Goal: Task Accomplishment & Management: Use online tool/utility

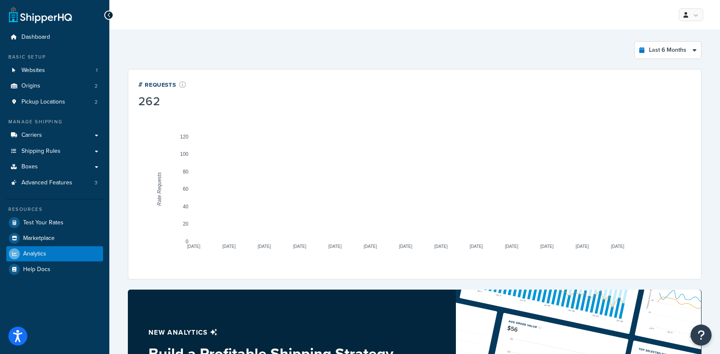
select select "last_6_months"
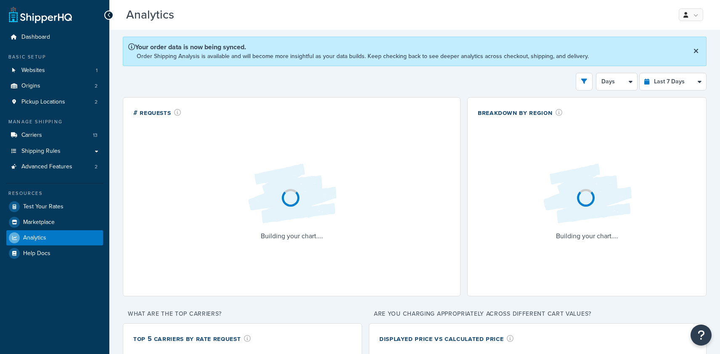
select select "last_7_days"
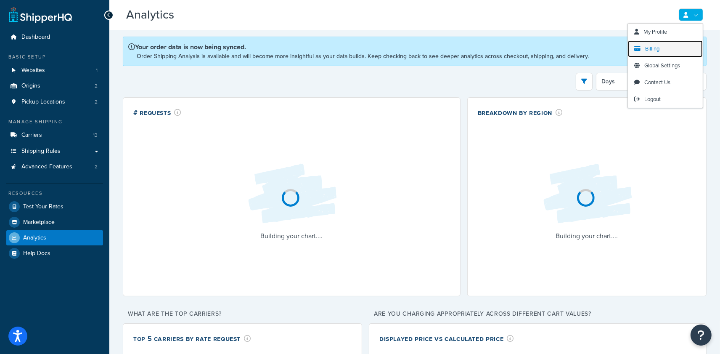
click at [646, 50] on span "Billing" at bounding box center [652, 49] width 14 height 8
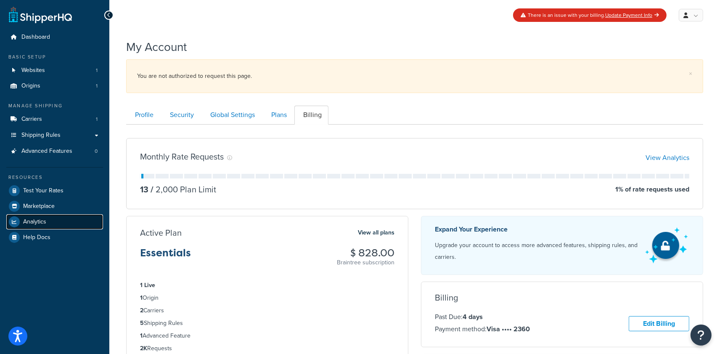
click at [50, 221] on link "Analytics" at bounding box center [54, 221] width 97 height 15
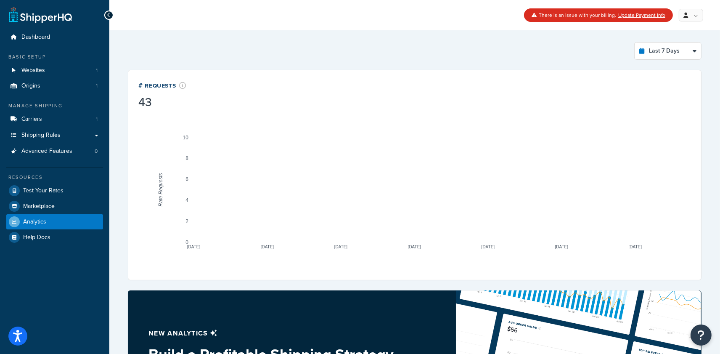
scroll to position [2, 0]
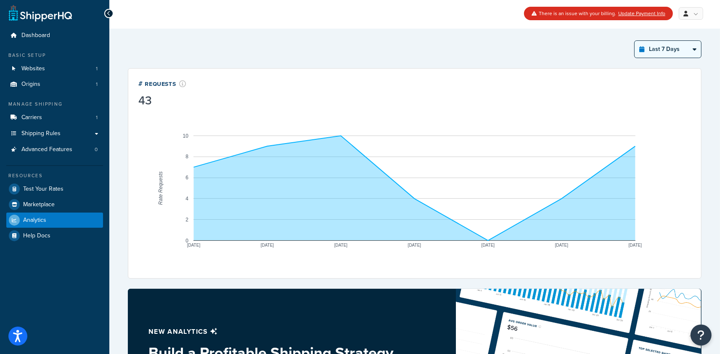
click at [671, 52] on select "Last 24 Hours Last 7 Days Last 30 Days Last 3 Months Last 6 Months Last 12 Mont…" at bounding box center [668, 49] width 66 height 17
select select "last_24_hours"
click at [635, 41] on select "Last 24 Hours Last 7 Days Last 30 Days Last 3 Months Last 6 Months Last 12 Mont…" at bounding box center [668, 49] width 66 height 17
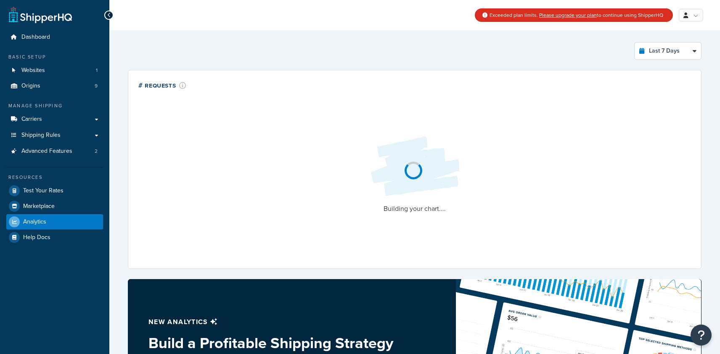
select select "last_7_days"
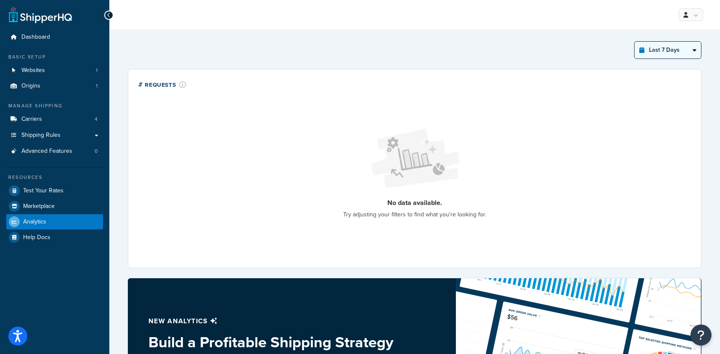
click at [649, 52] on select "Last 24 Hours Last 7 Days Last 30 Days Last 3 Months Last 6 Months Last 12 Mont…" at bounding box center [668, 50] width 66 height 17
select select "last_30_days"
click at [635, 42] on select "Last 24 Hours Last 7 Days Last 30 Days Last 3 Months Last 6 Months Last 12 Mont…" at bounding box center [668, 50] width 66 height 17
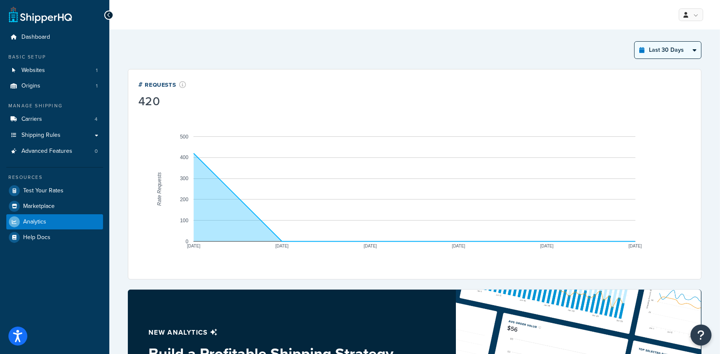
click at [654, 50] on select "Last 24 Hours Last 7 Days Last 30 Days Last 3 Months Last 6 Months Last 12 Mont…" at bounding box center [668, 50] width 66 height 17
click at [15, 113] on link "Carriers 4" at bounding box center [54, 119] width 97 height 16
click at [32, 121] on span "Carriers" at bounding box center [31, 119] width 21 height 7
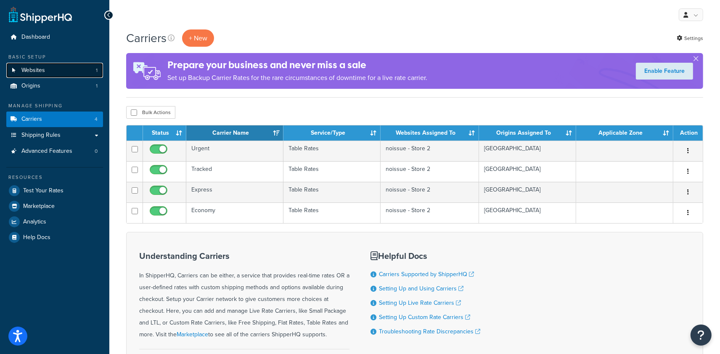
click at [68, 69] on link "Websites 1" at bounding box center [54, 71] width 97 height 16
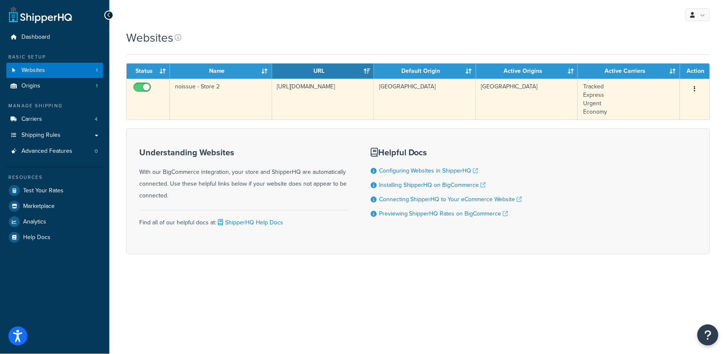
click at [302, 100] on td "[URL][DOMAIN_NAME]" at bounding box center [323, 99] width 102 height 41
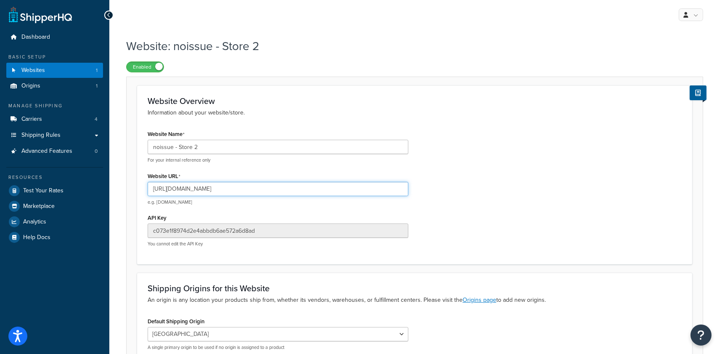
click at [215, 188] on input "[URL][DOMAIN_NAME]" at bounding box center [278, 189] width 261 height 14
click at [215, 188] on input "https://store.noissue.co/" at bounding box center [278, 189] width 261 height 14
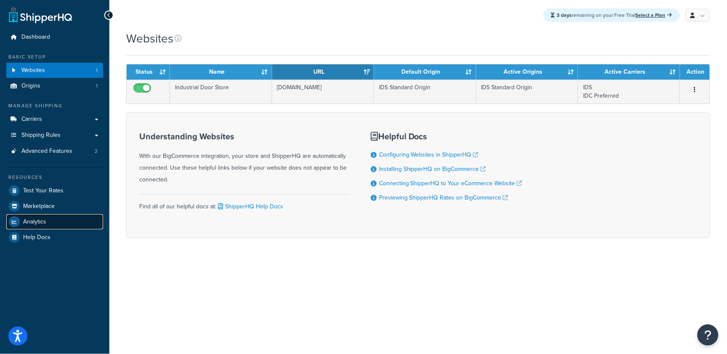
click at [43, 222] on span "Analytics" at bounding box center [34, 221] width 23 height 7
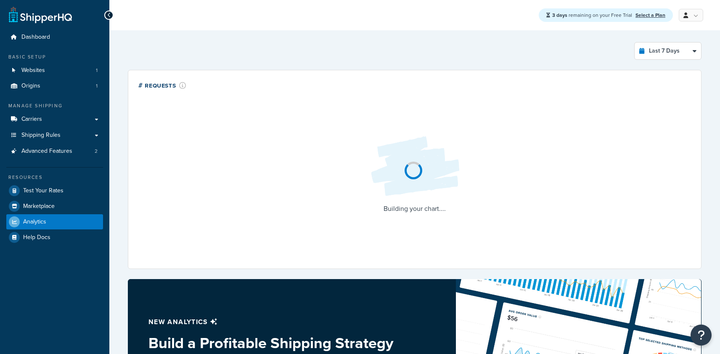
select select "last_7_days"
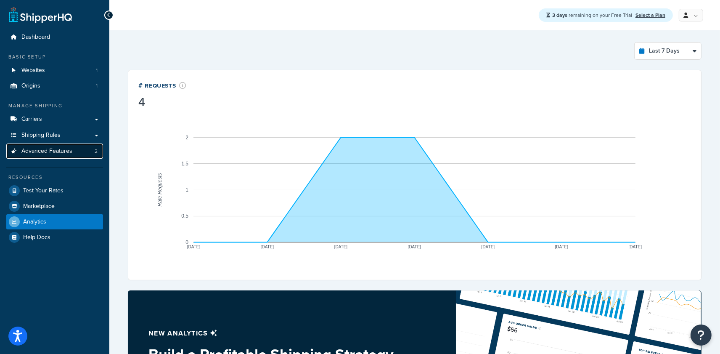
click at [69, 151] on span "Advanced Features" at bounding box center [46, 151] width 51 height 7
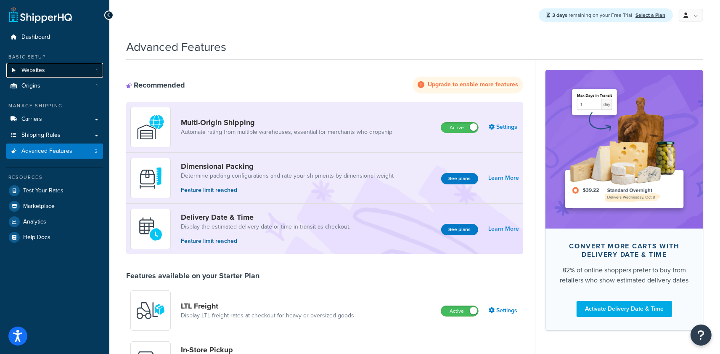
drag, startPoint x: 48, startPoint y: 71, endPoint x: 55, endPoint y: 74, distance: 7.5
click at [48, 72] on link "Websites 1" at bounding box center [54, 71] width 97 height 16
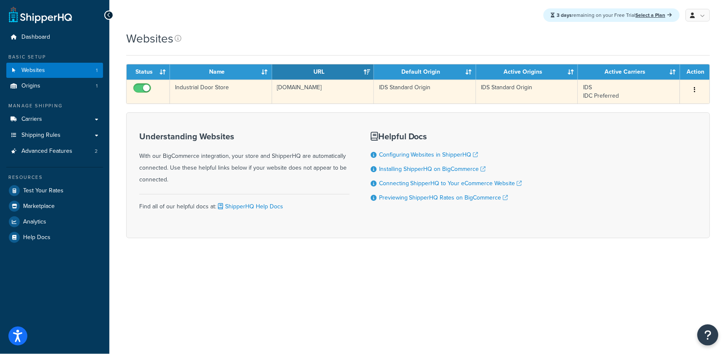
click at [308, 95] on td "[DOMAIN_NAME]" at bounding box center [323, 91] width 102 height 24
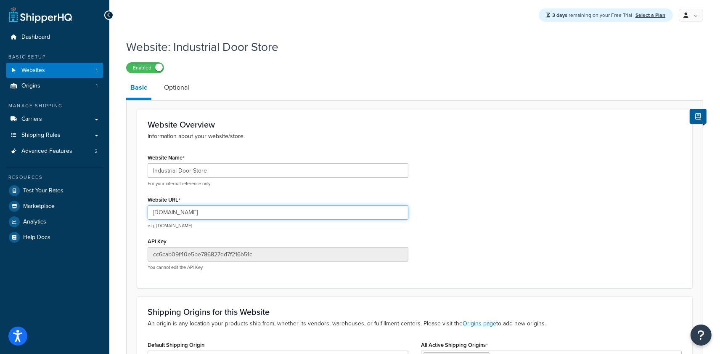
click at [224, 212] on input "[DOMAIN_NAME]" at bounding box center [278, 212] width 261 height 14
click at [224, 212] on input "industrialdoors.store" at bounding box center [278, 212] width 261 height 14
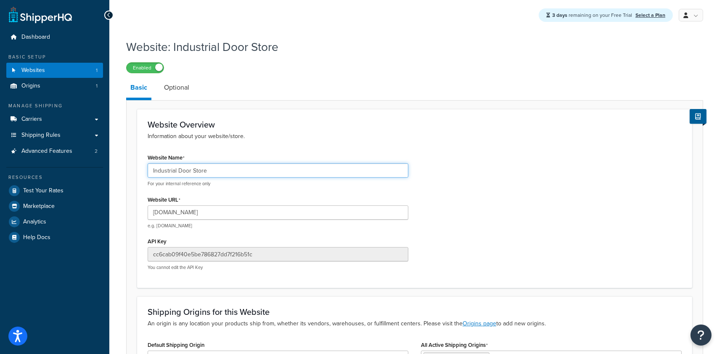
click at [218, 174] on input "Industrial Door Store" at bounding box center [278, 170] width 261 height 14
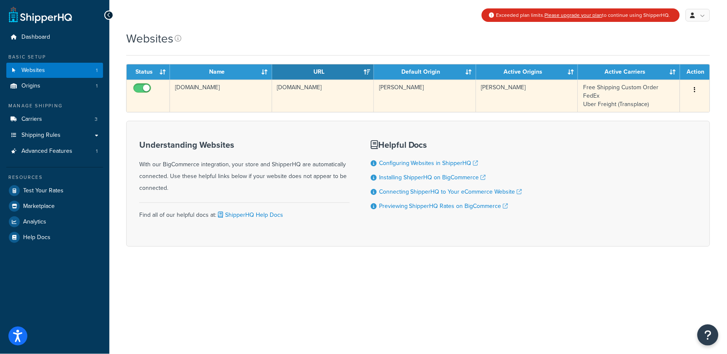
click at [305, 100] on td "[DOMAIN_NAME]" at bounding box center [323, 95] width 102 height 32
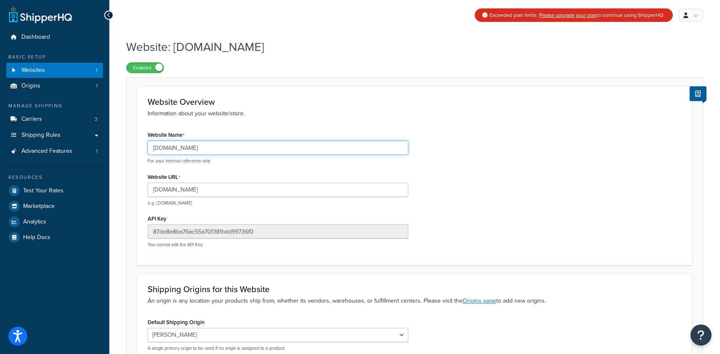
click at [219, 149] on input "[DOMAIN_NAME]" at bounding box center [278, 147] width 261 height 14
click at [219, 149] on input "PVCStrip.com" at bounding box center [278, 147] width 261 height 14
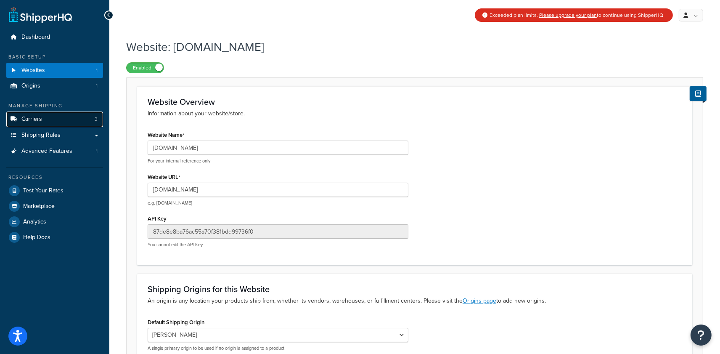
click at [78, 119] on link "Carriers 3" at bounding box center [54, 119] width 97 height 16
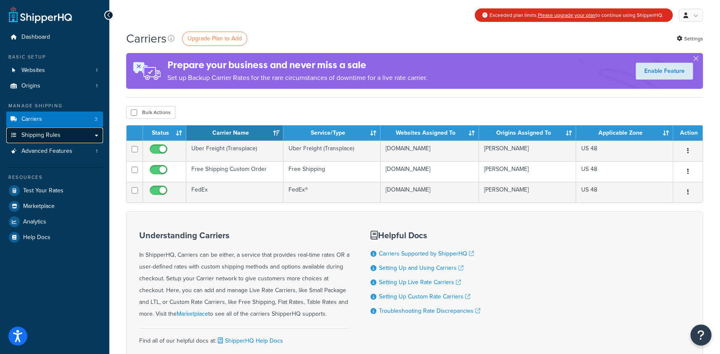
click at [91, 140] on link "Shipping Rules" at bounding box center [54, 135] width 97 height 16
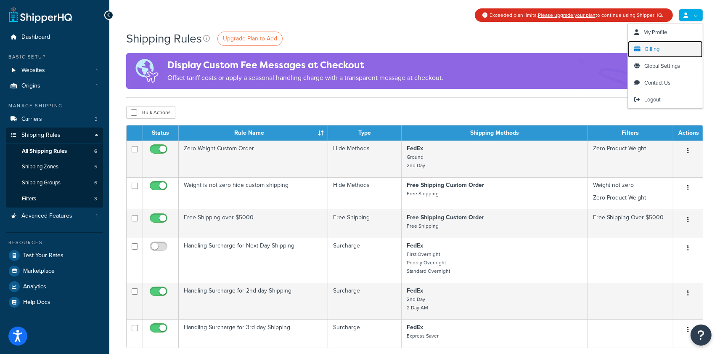
click at [664, 45] on link "Billing" at bounding box center [665, 49] width 75 height 17
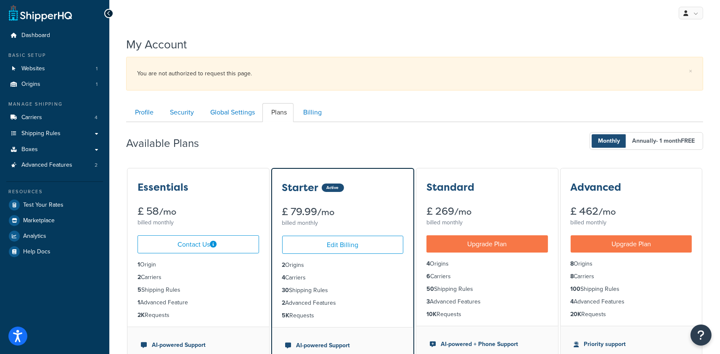
scroll to position [3, 0]
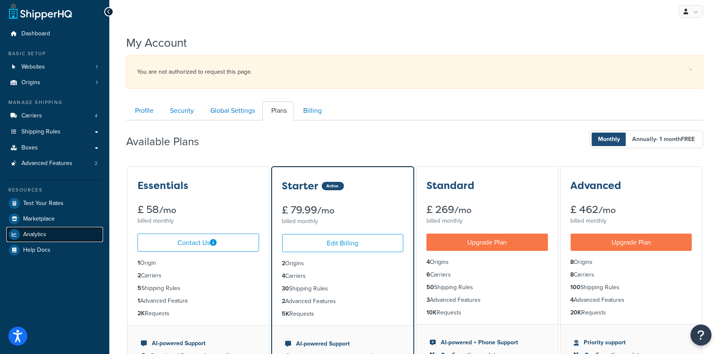
click at [51, 238] on link "Analytics" at bounding box center [54, 234] width 97 height 15
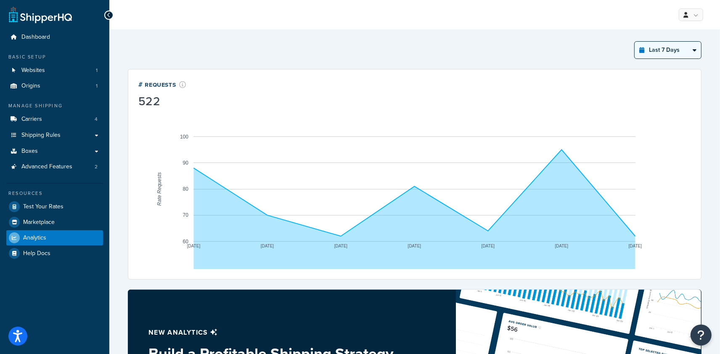
click at [662, 49] on select "Last 24 Hours Last 7 Days Last 30 Days Last 3 Months Last 6 Months Last 12 Mont…" at bounding box center [668, 50] width 66 height 17
select select "last_year"
click at [635, 42] on select "Last 24 Hours Last 7 Days Last 30 Days Last 3 Months Last 6 Months Last 12 Mont…" at bounding box center [668, 50] width 66 height 17
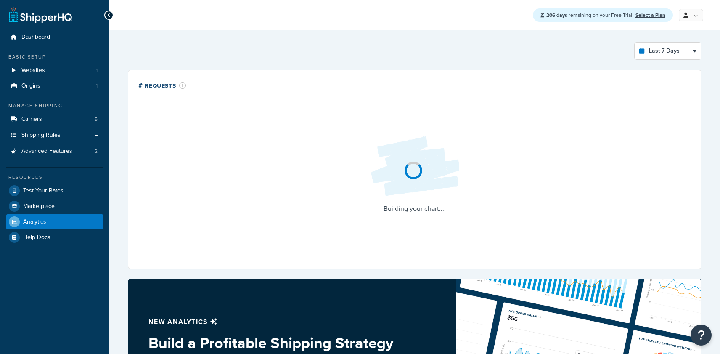
select select "last_7_days"
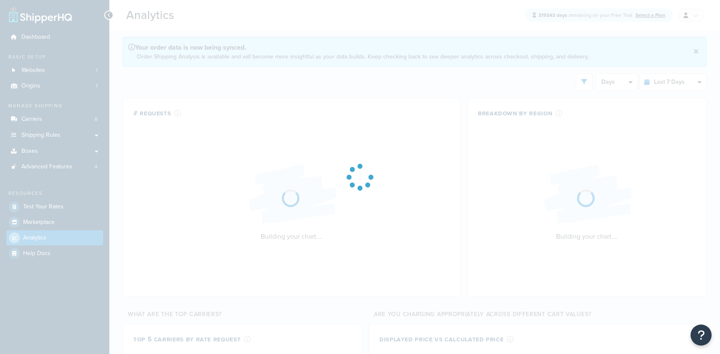
select select "last_7_days"
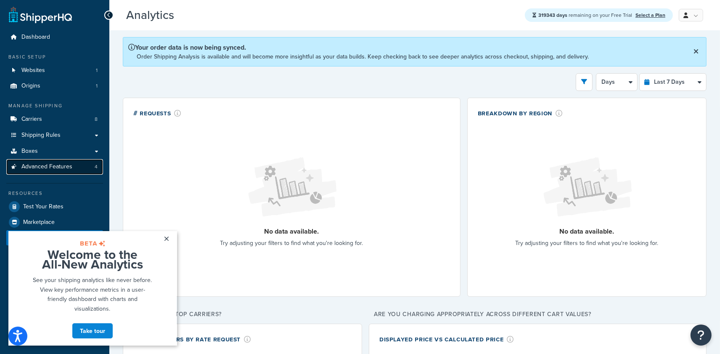
click at [72, 166] on link "Advanced Features 4" at bounding box center [54, 167] width 97 height 16
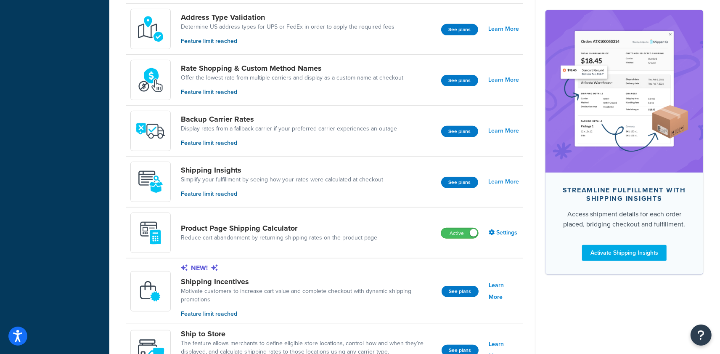
scroll to position [437, 0]
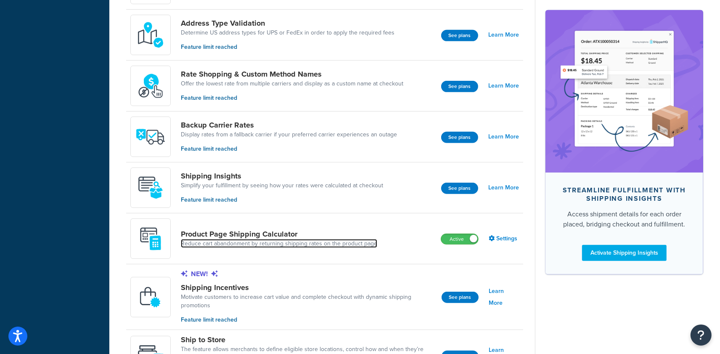
click at [348, 242] on link "Reduce cart abandonment by returning shipping rates on the product page" at bounding box center [279, 243] width 196 height 8
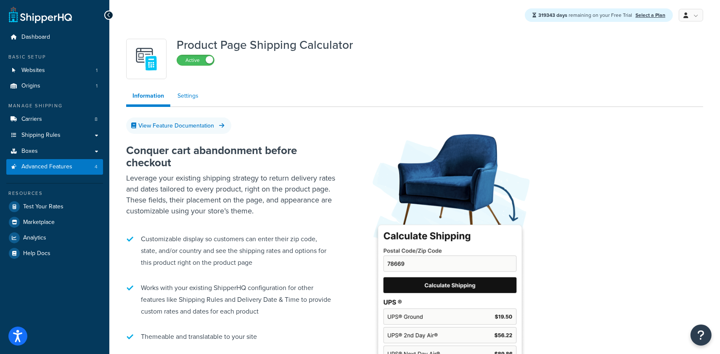
click at [187, 101] on link "Settings" at bounding box center [188, 95] width 34 height 17
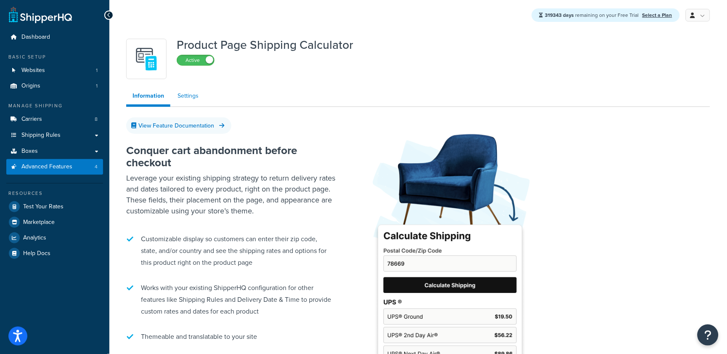
select select "US"
select select "false"
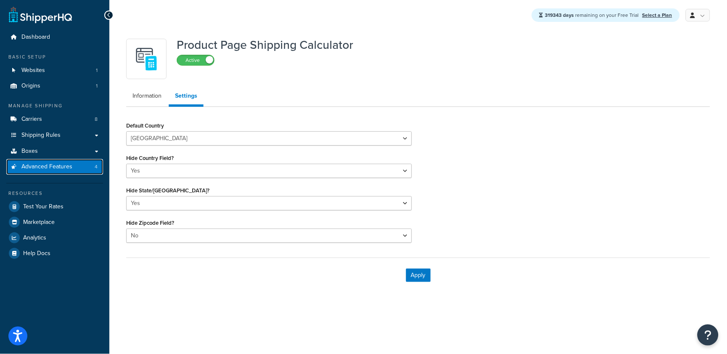
click at [53, 167] on span "Advanced Features" at bounding box center [46, 166] width 51 height 7
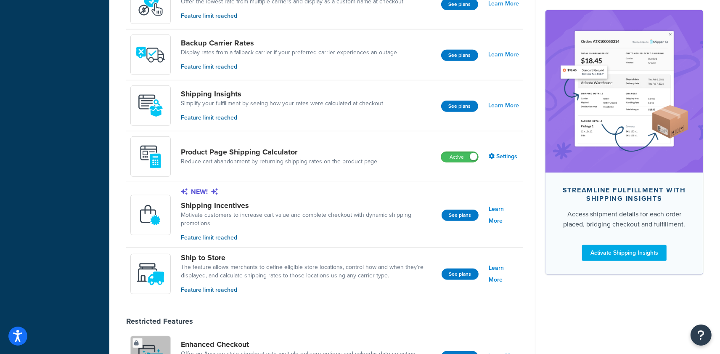
scroll to position [518, 0]
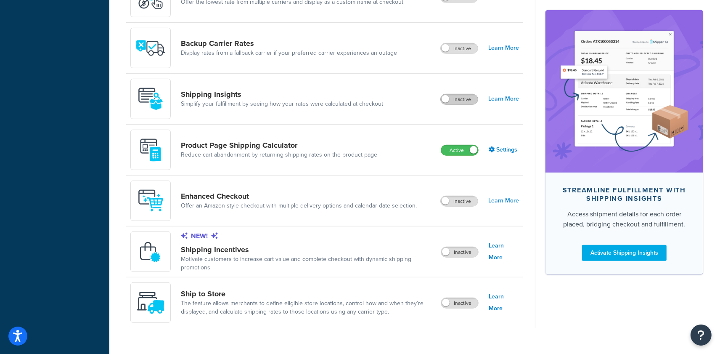
click at [456, 101] on label "Inactive" at bounding box center [459, 99] width 37 height 10
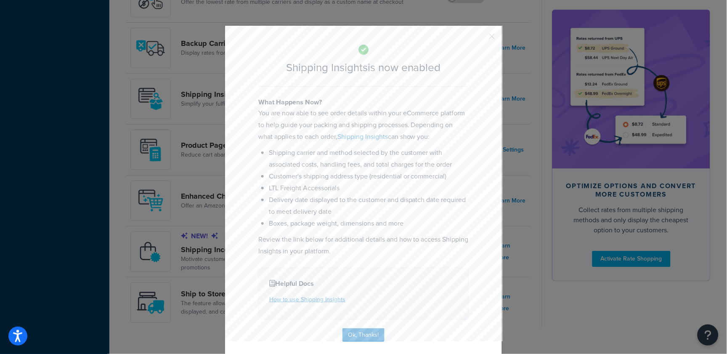
click at [481, 38] on button "button" at bounding box center [480, 39] width 2 height 2
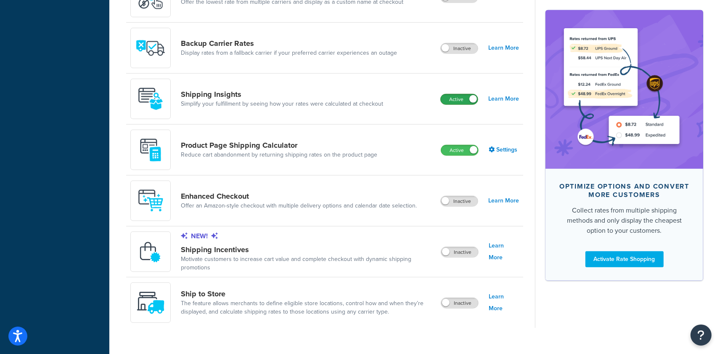
click at [456, 96] on label "Active" at bounding box center [459, 99] width 37 height 10
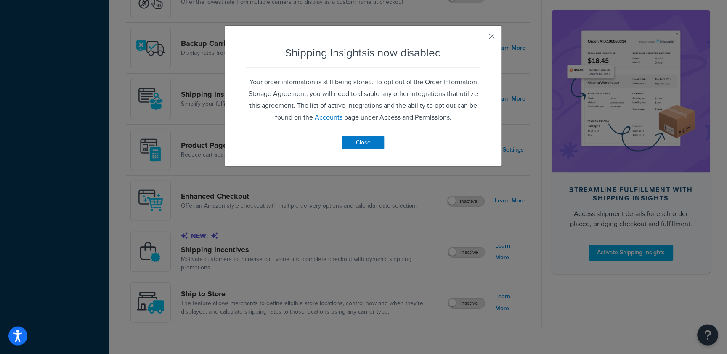
drag, startPoint x: 489, startPoint y: 45, endPoint x: 489, endPoint y: 39, distance: 5.9
click at [489, 44] on div "Shipping Insights is now disabled Your order information is still being stored.…" at bounding box center [364, 95] width 278 height 141
click at [481, 38] on button "button" at bounding box center [480, 39] width 2 height 2
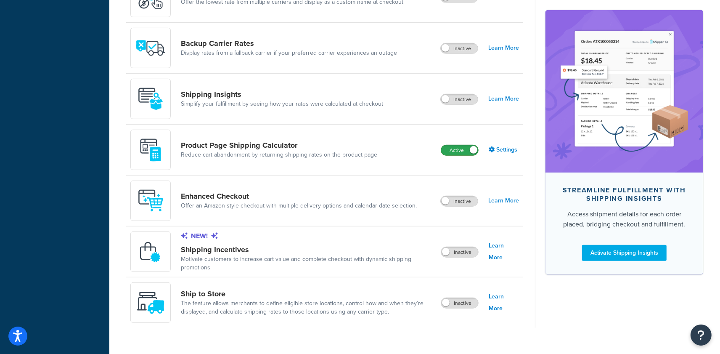
click at [450, 151] on label "Active" at bounding box center [459, 150] width 37 height 10
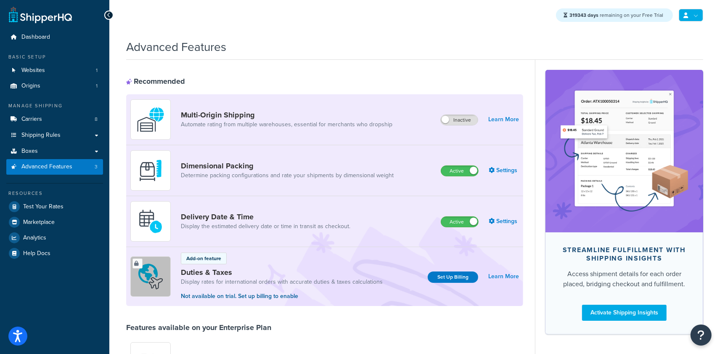
click at [688, 13] on icon at bounding box center [685, 15] width 5 height 5
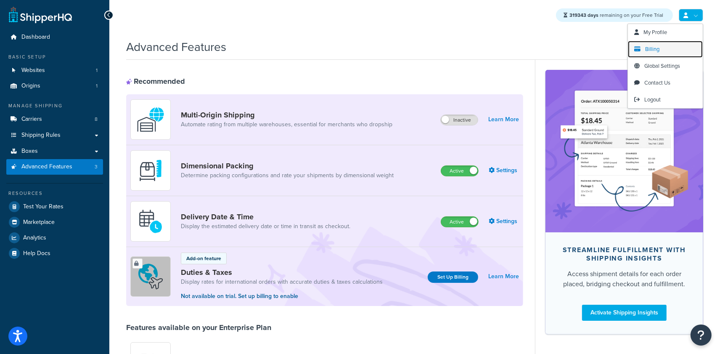
click at [658, 48] on span "Billing" at bounding box center [652, 49] width 14 height 8
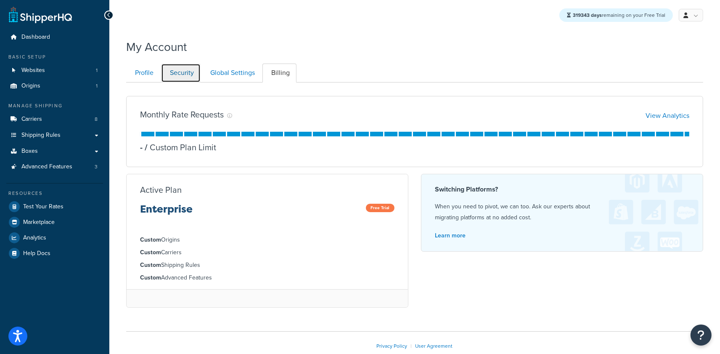
click at [167, 74] on link "Security" at bounding box center [181, 73] width 40 height 19
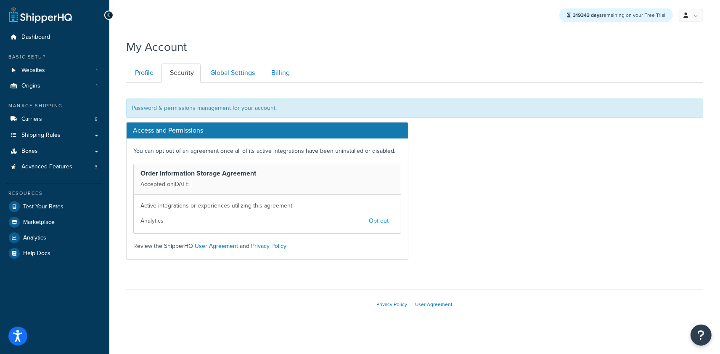
scroll to position [7, 0]
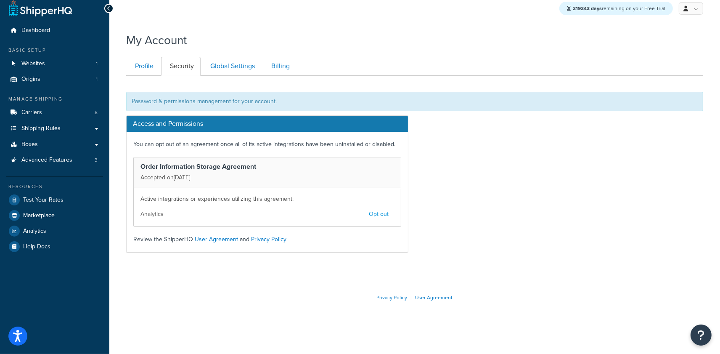
click at [381, 214] on button "Opt out" at bounding box center [378, 214] width 31 height 14
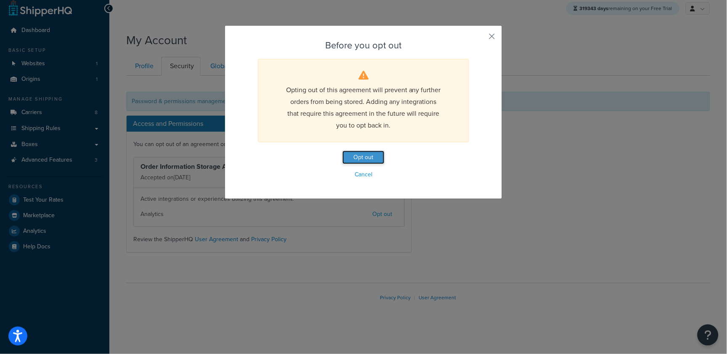
click at [366, 159] on button "Opt out" at bounding box center [363, 157] width 42 height 13
click at [358, 157] on button "Opt out" at bounding box center [363, 157] width 42 height 13
click at [361, 154] on button "Opt out" at bounding box center [363, 157] width 42 height 13
click at [345, 157] on button "Opt out" at bounding box center [363, 157] width 42 height 13
click at [481, 38] on button "button" at bounding box center [480, 39] width 2 height 2
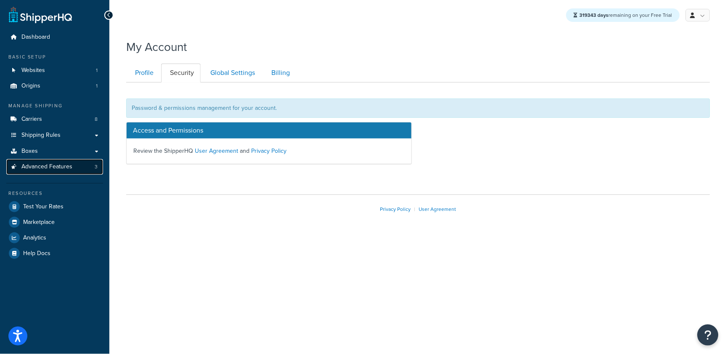
click at [52, 163] on span "Advanced Features" at bounding box center [46, 166] width 51 height 7
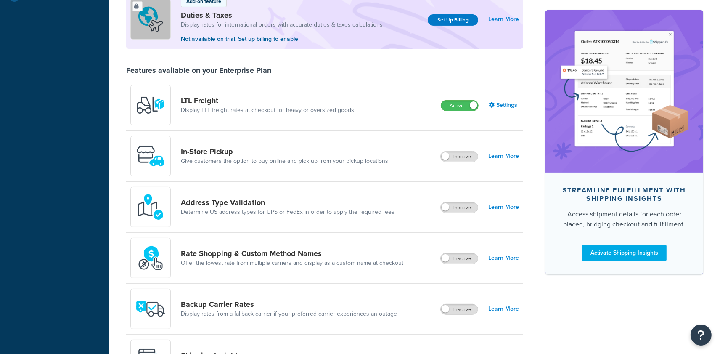
scroll to position [535, 0]
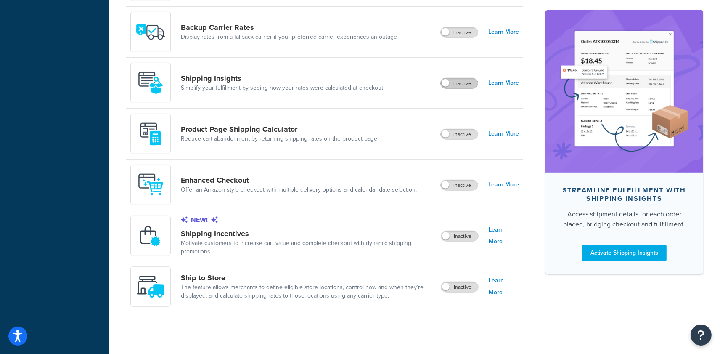
click at [455, 84] on label "Inactive" at bounding box center [459, 83] width 37 height 10
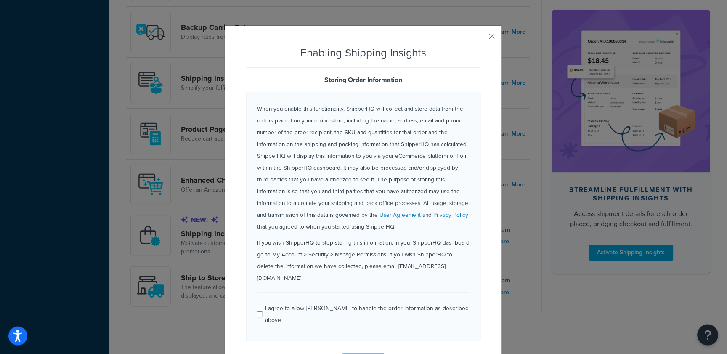
click at [273, 302] on div "I agree to allow ShipperHQ to handle the order information as described above" at bounding box center [367, 314] width 205 height 24
click at [263, 311] on input "I agree to allow ShipperHQ to handle the order information as described above" at bounding box center [260, 314] width 6 height 6
checkbox input "true"
click at [357, 353] on button "Proceed" at bounding box center [363, 359] width 42 height 13
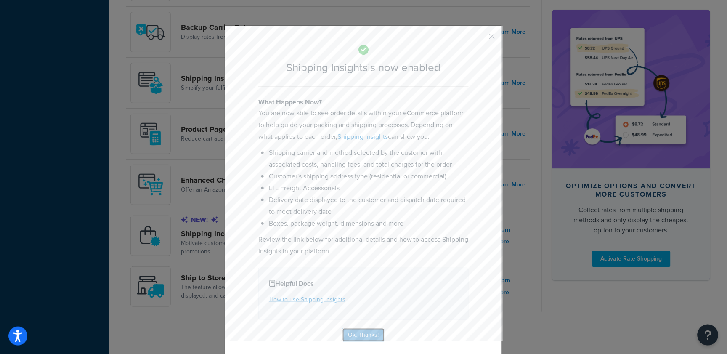
click at [366, 334] on button "Ok, Thanks!" at bounding box center [363, 334] width 42 height 13
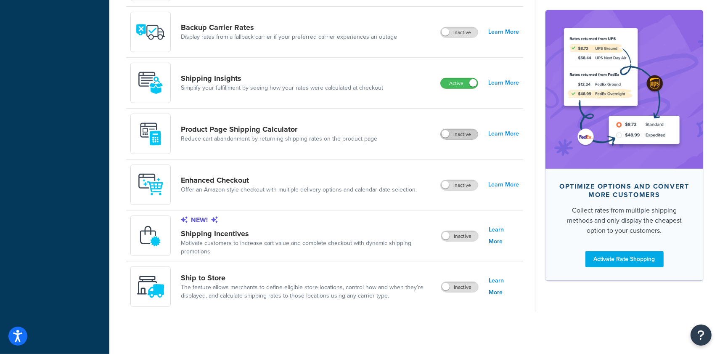
click at [468, 132] on label "Inactive" at bounding box center [459, 134] width 37 height 10
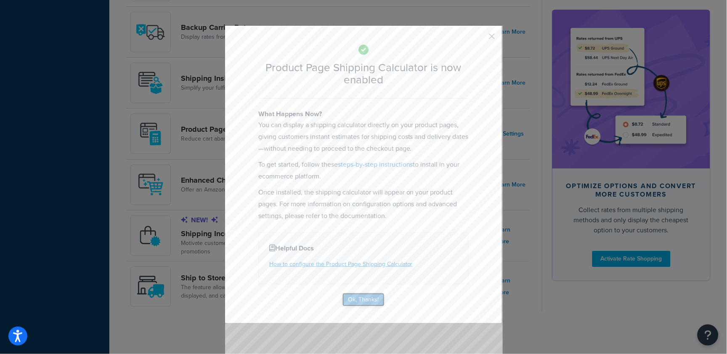
click at [360, 299] on button "Ok, Thanks!" at bounding box center [363, 299] width 42 height 13
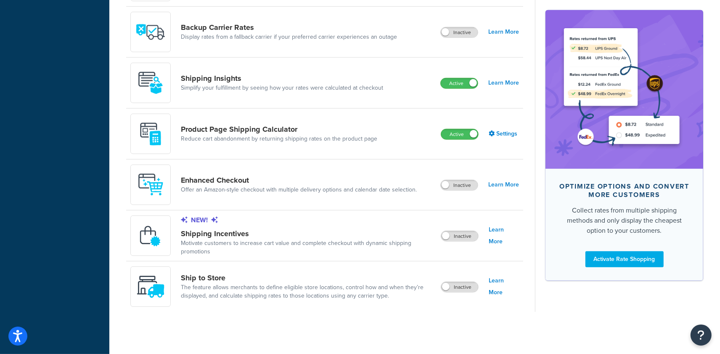
scroll to position [532, 0]
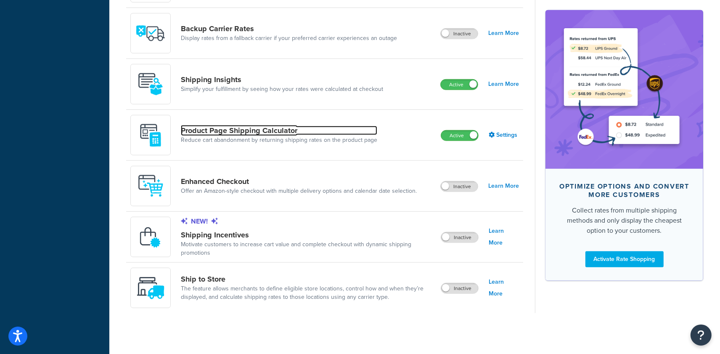
click at [245, 130] on link "Product Page Shipping Calculator" at bounding box center [279, 130] width 196 height 9
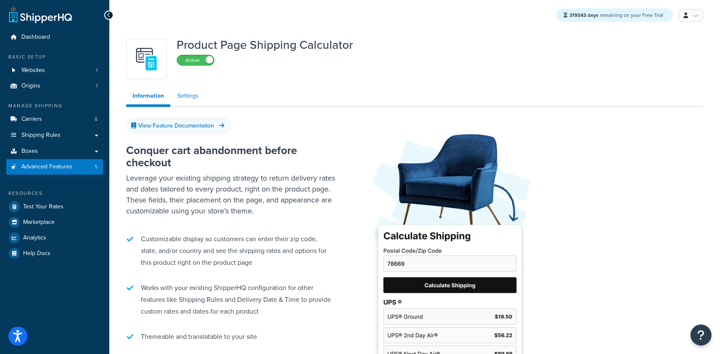
click at [186, 101] on link "Settings" at bounding box center [188, 95] width 34 height 17
select select "US"
select select "false"
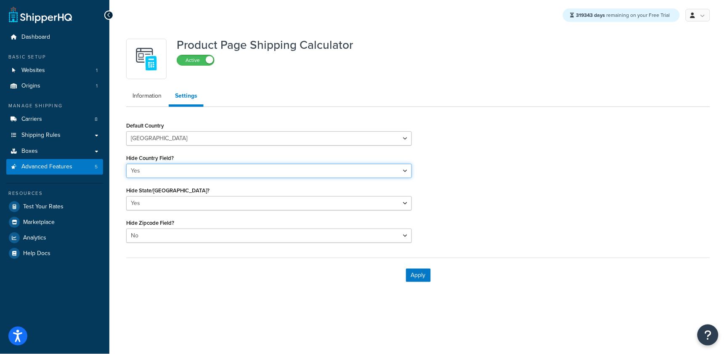
click at [149, 168] on select "Yes No" at bounding box center [269, 171] width 286 height 14
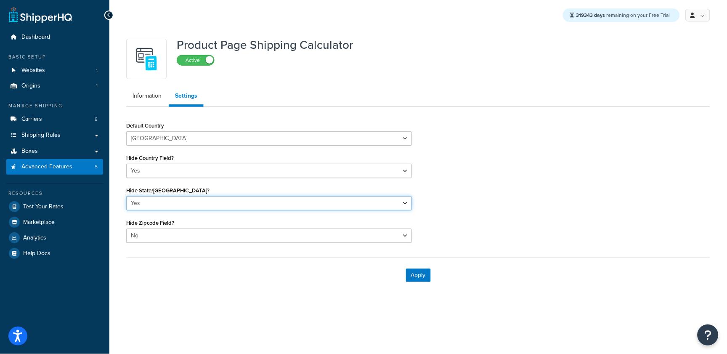
click at [137, 208] on select "Yes No" at bounding box center [269, 203] width 286 height 14
select select "false"
click at [126, 196] on select "Yes No" at bounding box center [269, 203] width 286 height 14
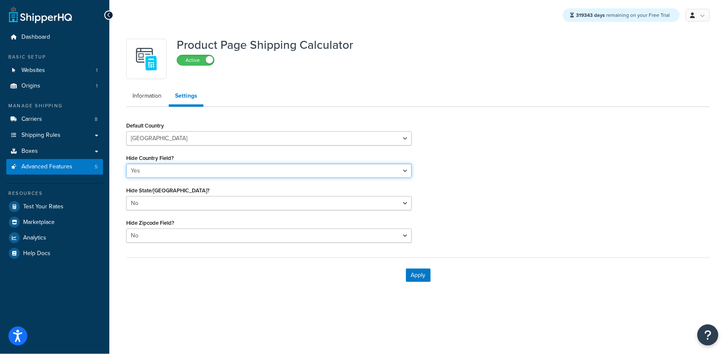
click at [147, 170] on select "Yes No" at bounding box center [269, 171] width 286 height 14
select select "false"
click at [126, 164] on select "Yes No" at bounding box center [269, 171] width 286 height 14
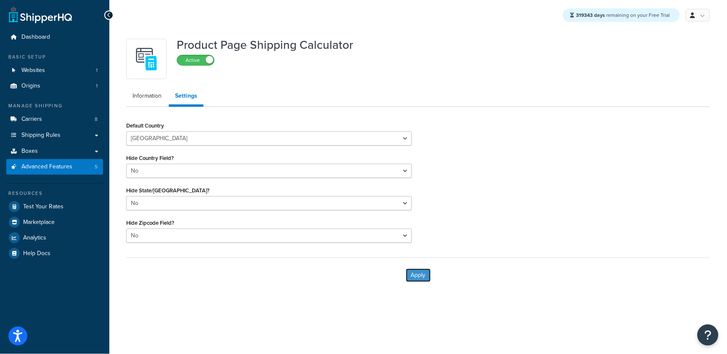
click at [416, 276] on button "Apply" at bounding box center [418, 274] width 25 height 13
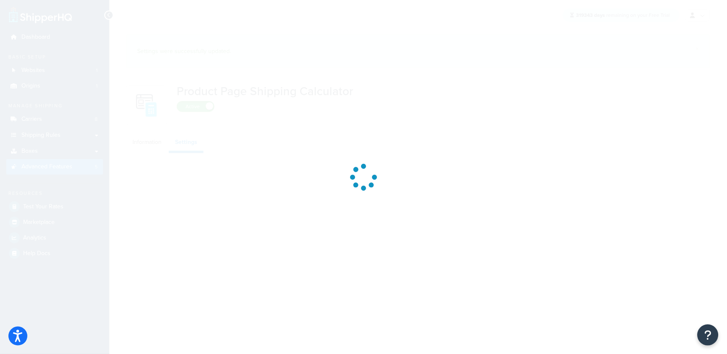
select select "US"
select select "false"
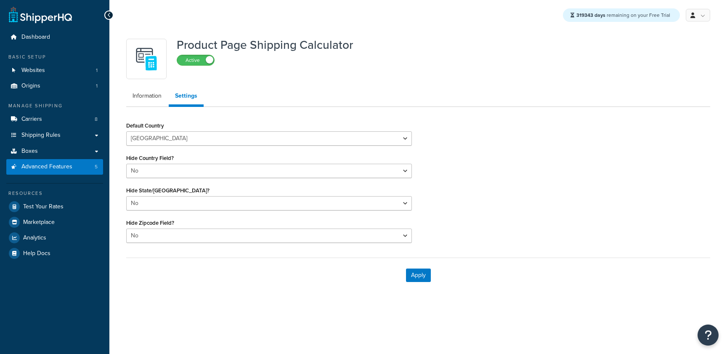
select select "US"
select select "false"
select select "US"
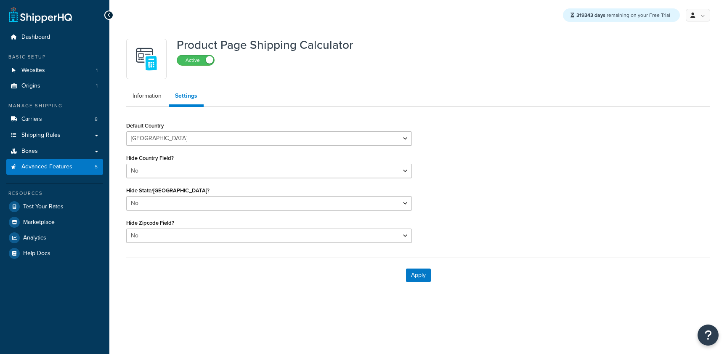
select select "false"
click at [423, 275] on button "Apply" at bounding box center [418, 274] width 25 height 13
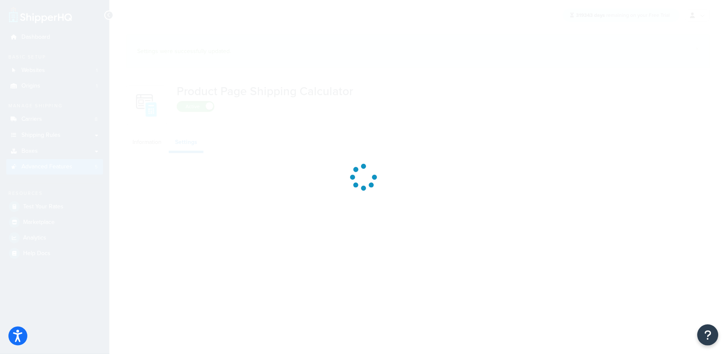
select select "US"
select select "false"
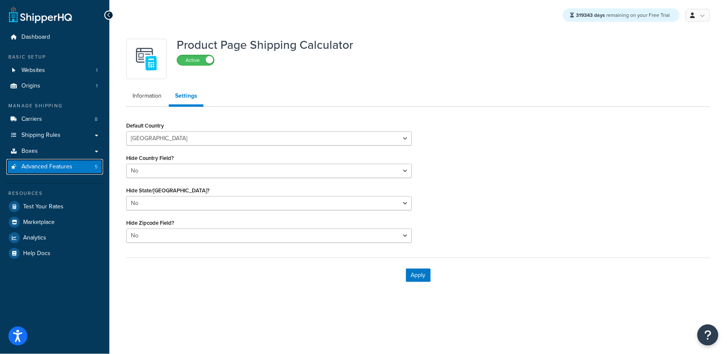
click at [51, 172] on link "Advanced Features 5" at bounding box center [54, 167] width 97 height 16
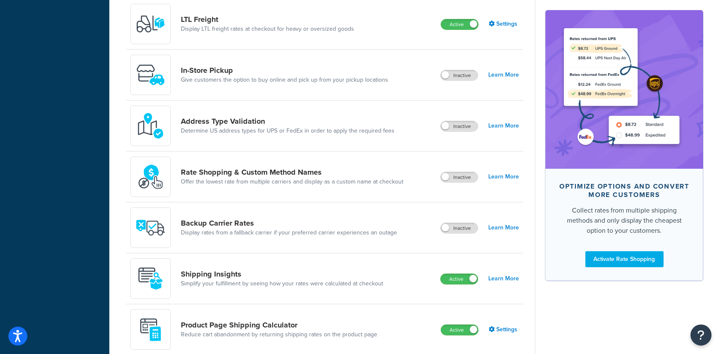
scroll to position [535, 0]
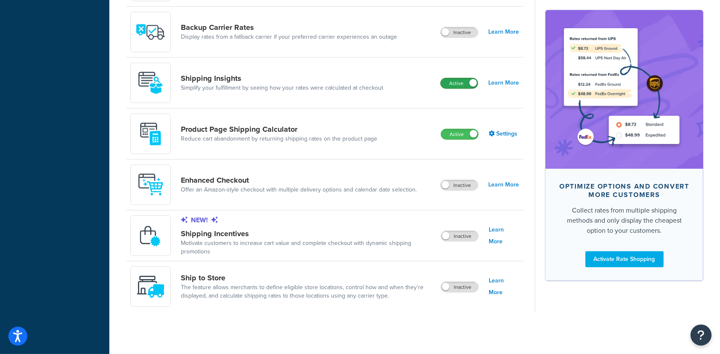
click at [459, 80] on label "Active" at bounding box center [459, 83] width 37 height 10
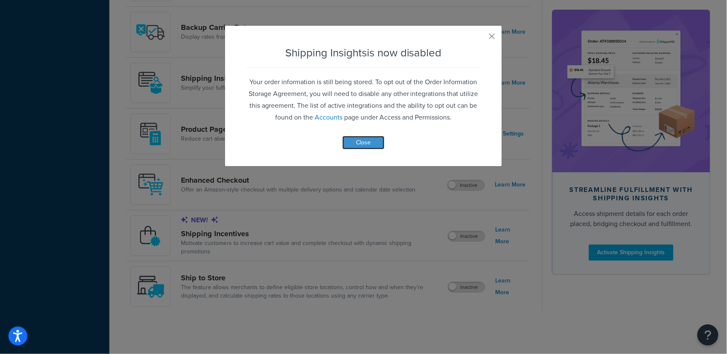
click at [355, 146] on button "Close" at bounding box center [363, 142] width 42 height 13
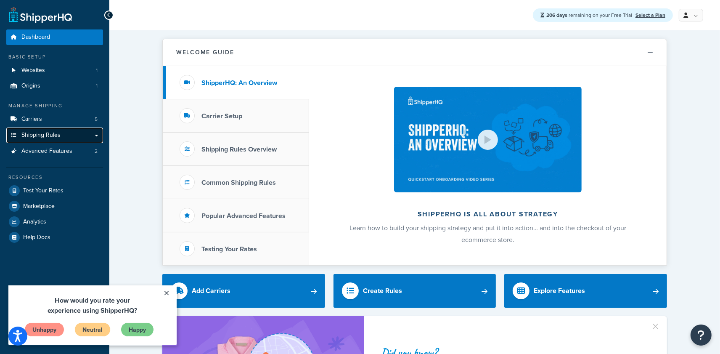
click at [26, 136] on span "Shipping Rules" at bounding box center [40, 135] width 39 height 7
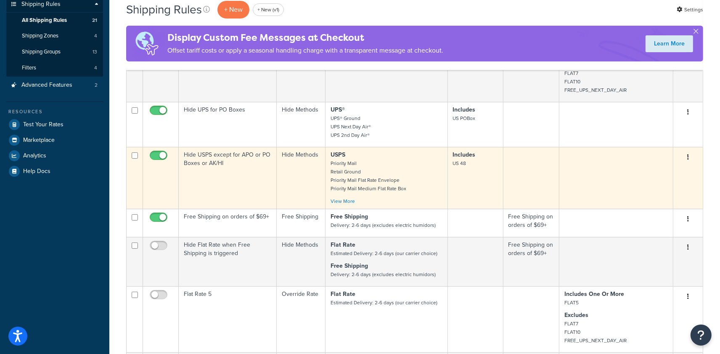
scroll to position [159, 0]
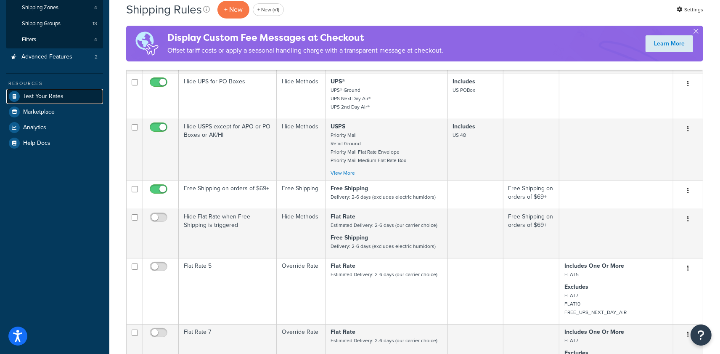
click at [47, 95] on span "Test Your Rates" at bounding box center [43, 96] width 40 height 7
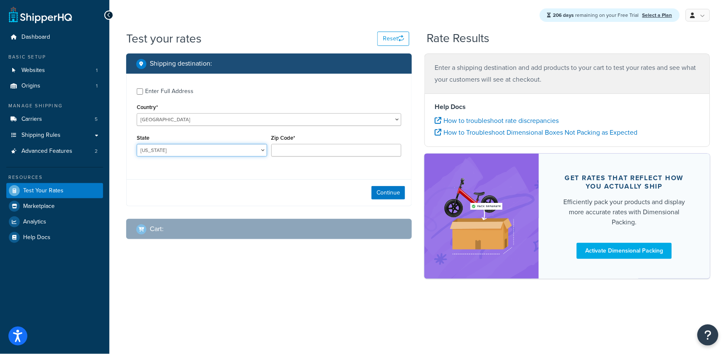
click at [176, 151] on select "[US_STATE] [US_STATE] [US_STATE] [US_STATE] [US_STATE] Armed Forces Americas Ar…" at bounding box center [202, 150] width 130 height 13
select select "[GEOGRAPHIC_DATA]"
click at [137, 144] on select "Alabama Alaska American Samoa Arizona Arkansas Armed Forces Americas Armed Forc…" at bounding box center [202, 150] width 130 height 13
click at [315, 153] on input "Zip Code*" at bounding box center [336, 150] width 130 height 13
type input "78739"
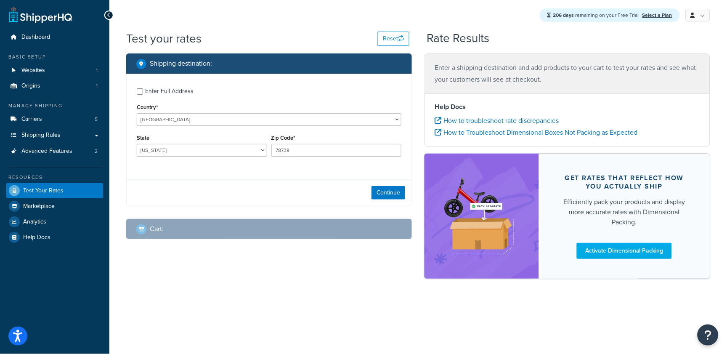
click at [295, 172] on div "Enter Full Address Country* United States United Kingdom Afghanistan Åland Isla…" at bounding box center [269, 123] width 285 height 99
click at [396, 195] on button "Continue" at bounding box center [388, 192] width 34 height 13
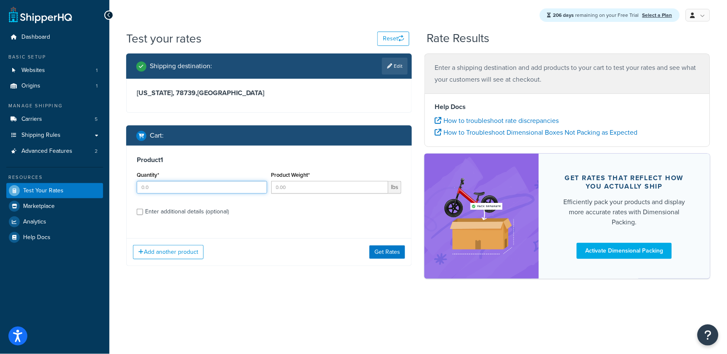
click at [175, 190] on input "Quantity*" at bounding box center [202, 187] width 130 height 13
type input "1"
type input "10"
click at [158, 211] on div "Enter additional details (optional)" at bounding box center [187, 212] width 84 height 12
click at [143, 211] on input "Enter additional details (optional)" at bounding box center [140, 212] width 6 height 6
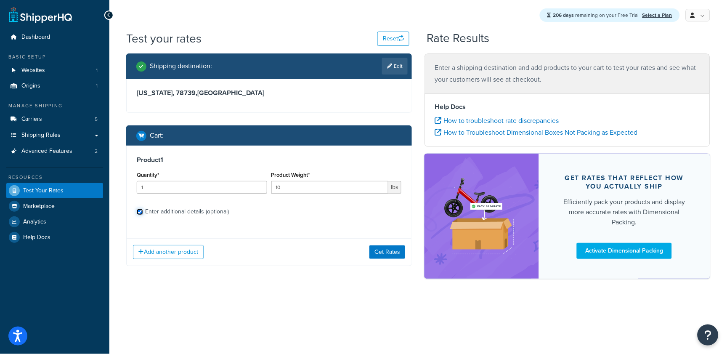
checkbox input "true"
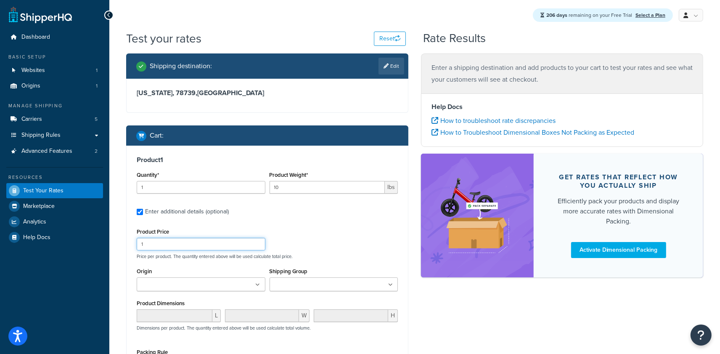
click at [179, 247] on input "1" at bounding box center [201, 244] width 129 height 13
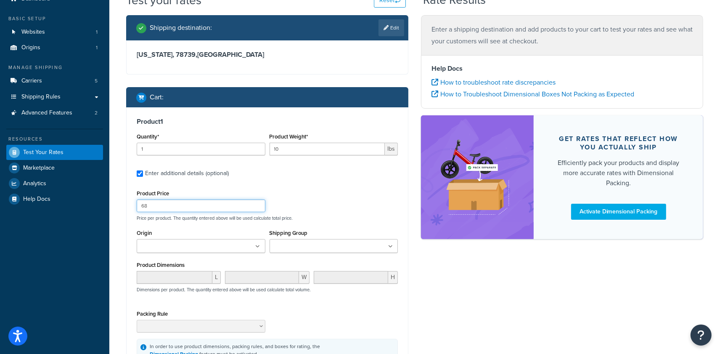
scroll to position [130, 0]
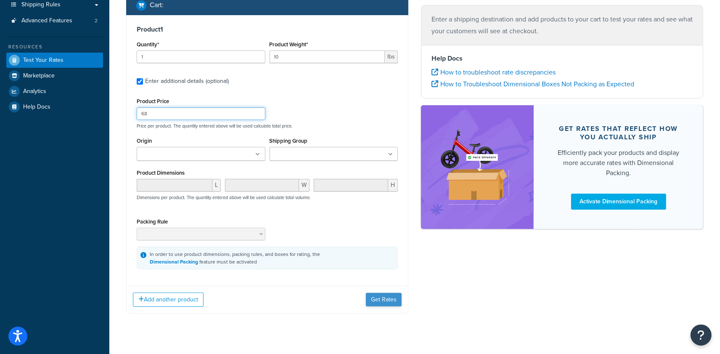
type input "68"
click at [378, 297] on button "Get Rates" at bounding box center [384, 299] width 36 height 13
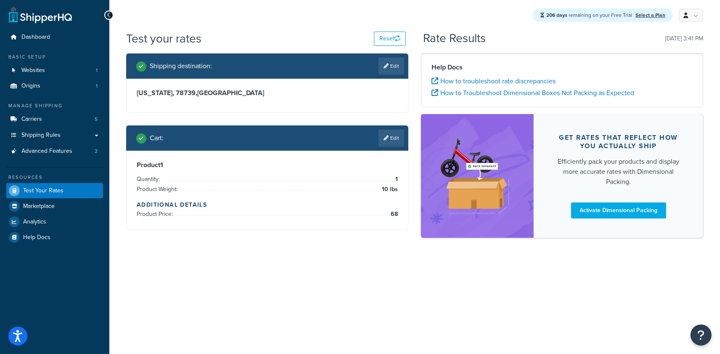
scroll to position [0, 0]
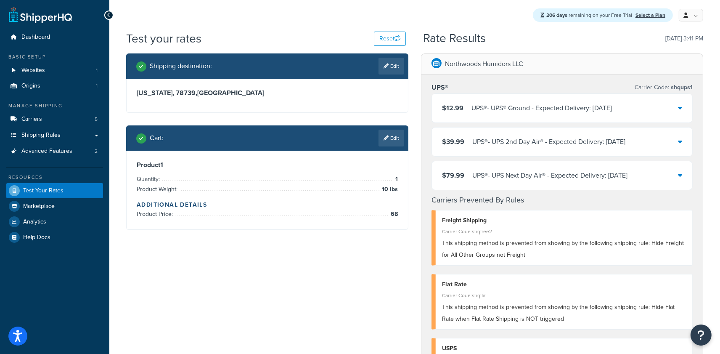
click at [398, 137] on link "Edit" at bounding box center [392, 138] width 26 height 17
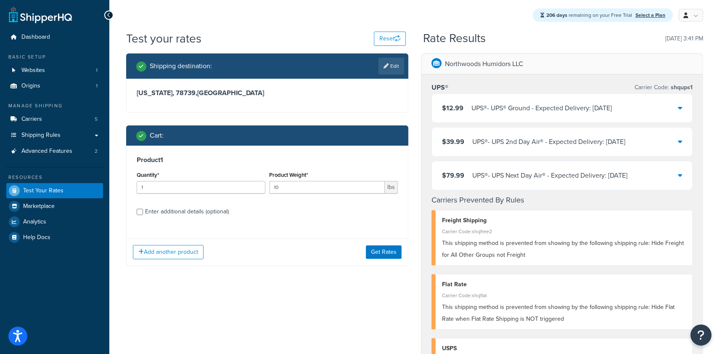
click at [182, 215] on div "Enter additional details (optional)" at bounding box center [187, 212] width 84 height 12
click at [143, 215] on input "Enter additional details (optional)" at bounding box center [140, 212] width 6 height 6
checkbox input "true"
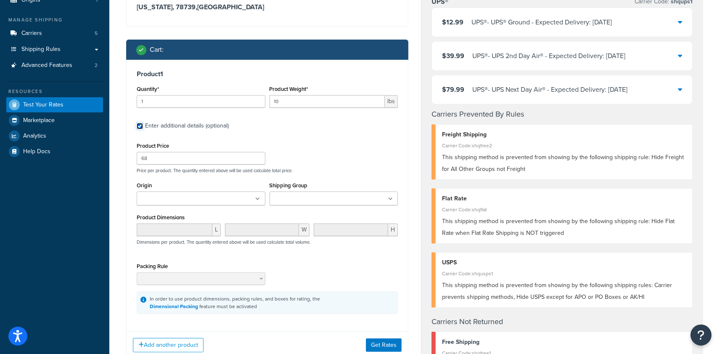
scroll to position [87, 0]
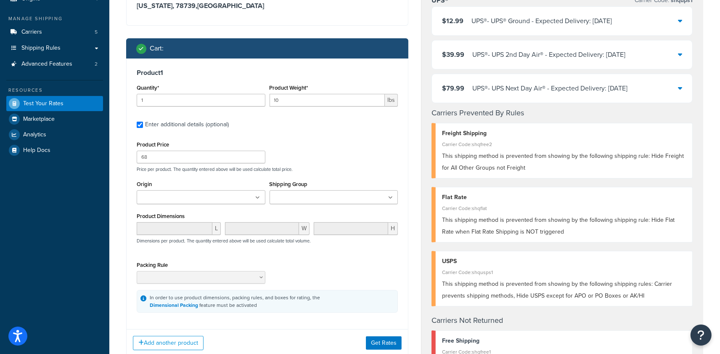
click at [281, 196] on input "Shipping Group" at bounding box center [309, 197] width 74 height 9
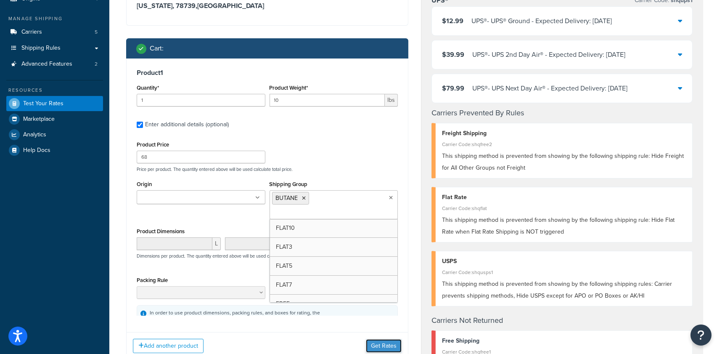
click at [376, 345] on button "Get Rates" at bounding box center [384, 345] width 36 height 13
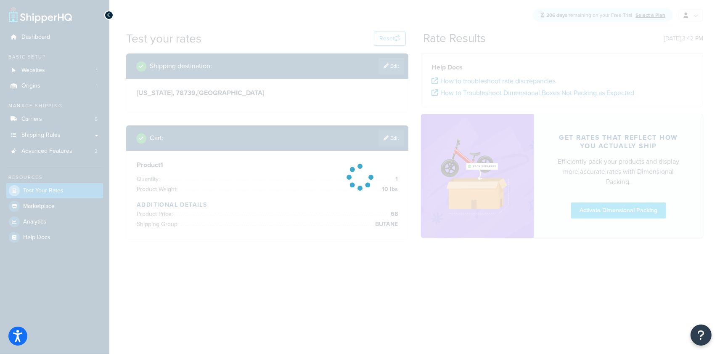
scroll to position [0, 0]
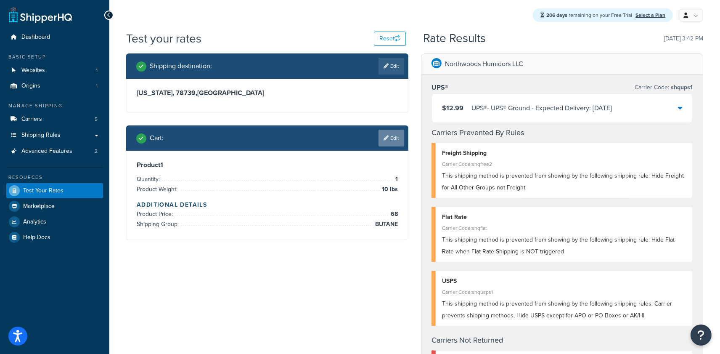
click at [389, 141] on link "Edit" at bounding box center [392, 138] width 26 height 17
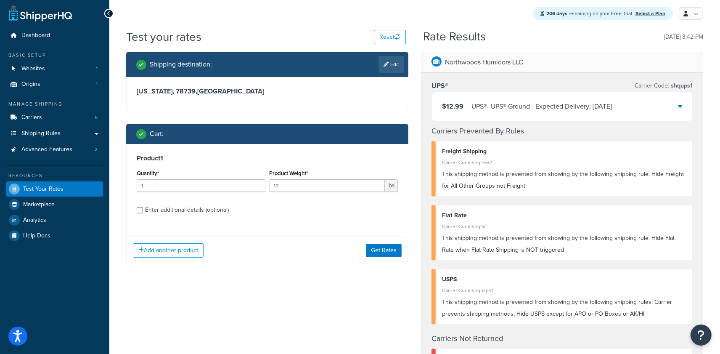
drag, startPoint x: 172, startPoint y: 210, endPoint x: 179, endPoint y: 212, distance: 7.3
click at [172, 210] on div "Enter additional details (optional)" at bounding box center [187, 210] width 84 height 12
click at [143, 210] on input "Enter additional details (optional)" at bounding box center [140, 210] width 6 height 6
checkbox input "true"
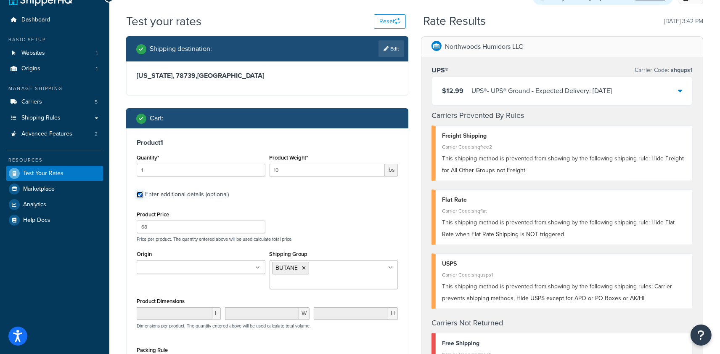
scroll to position [36, 0]
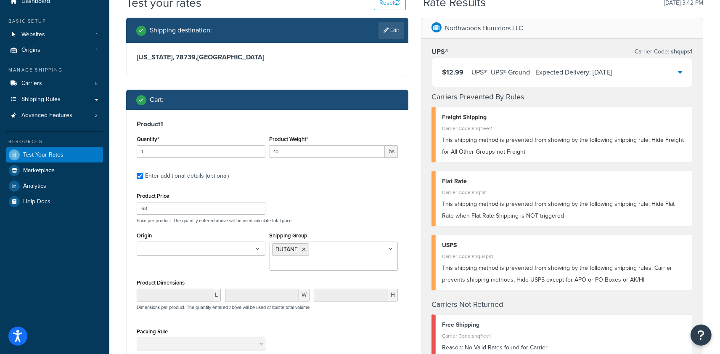
click at [304, 249] on icon at bounding box center [304, 249] width 4 height 5
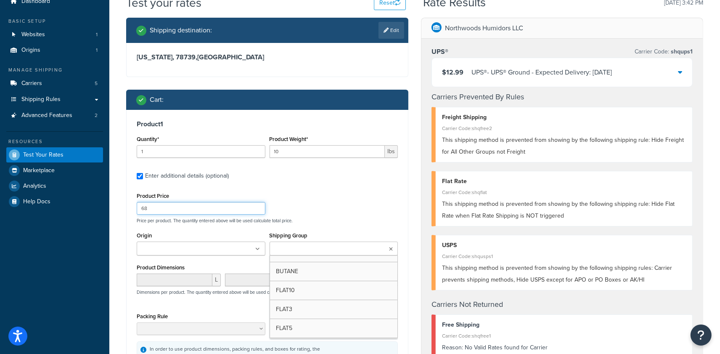
click at [180, 211] on input "68" at bounding box center [201, 208] width 129 height 13
type input "6"
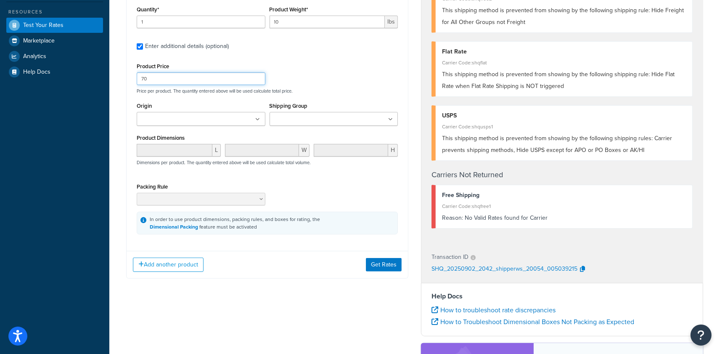
scroll to position [209, 0]
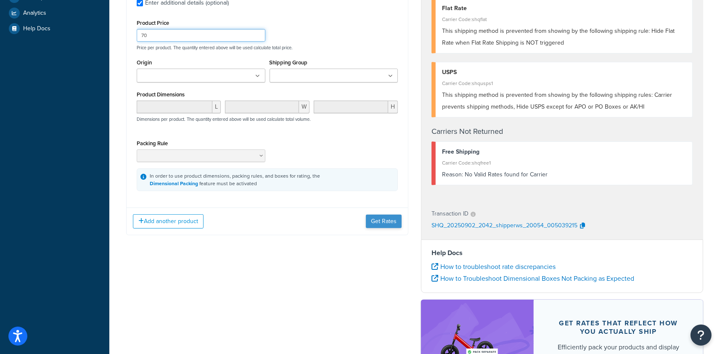
type input "70"
click at [368, 224] on button "Get Rates" at bounding box center [384, 221] width 36 height 13
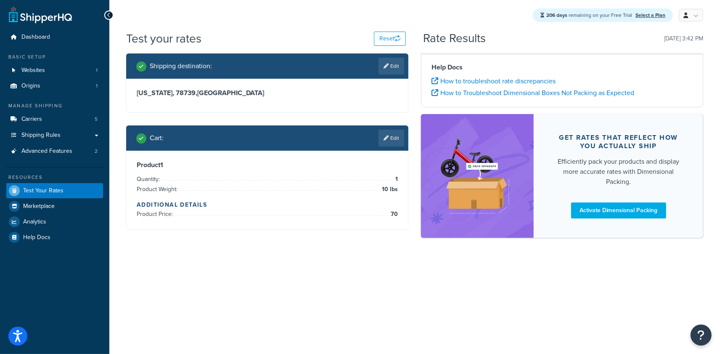
scroll to position [0, 0]
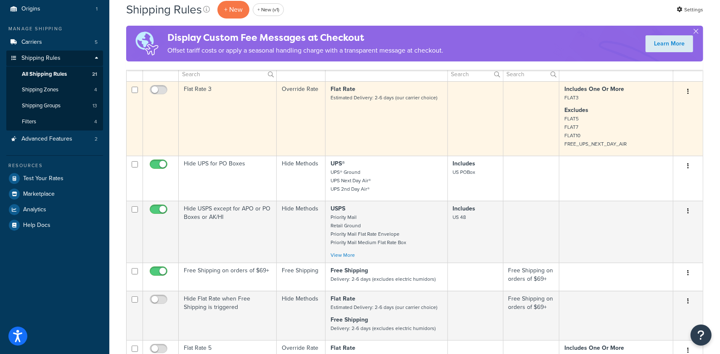
scroll to position [78, 0]
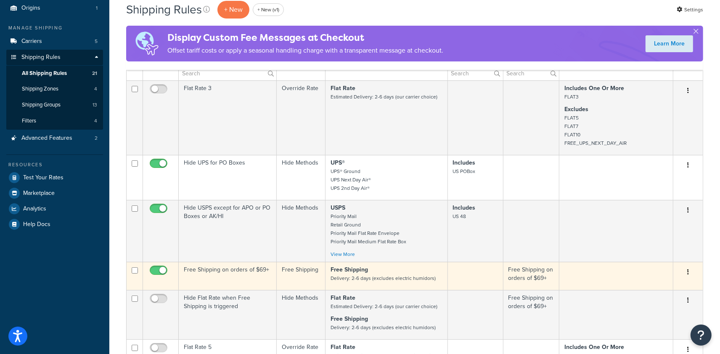
click at [297, 284] on td "Free Shipping" at bounding box center [301, 276] width 49 height 28
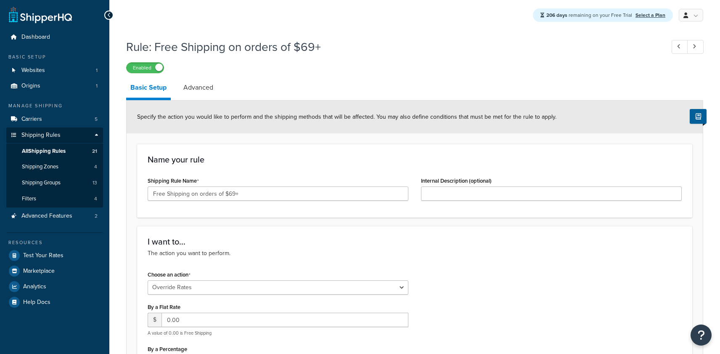
select select "OVERRIDE"
select select "SHIPPING_GROUP"
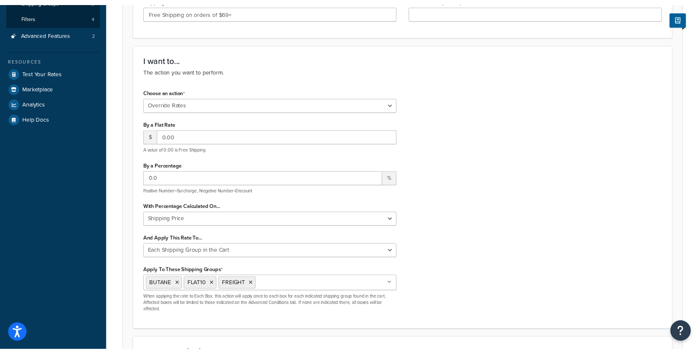
scroll to position [182, 0]
